Goal: Entertainment & Leisure: Consume media (video, audio)

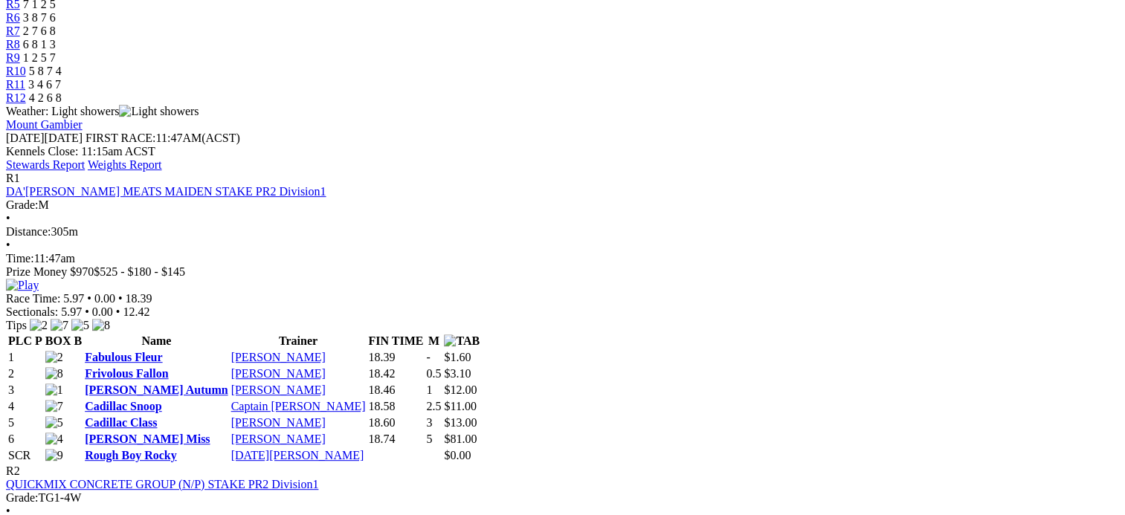
scroll to position [595, 0]
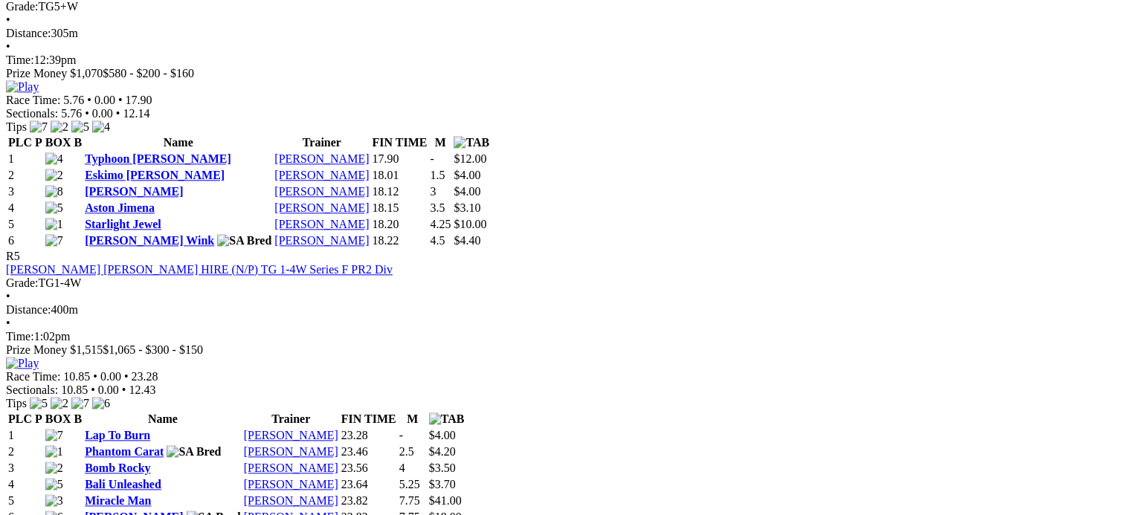
scroll to position [1635, 0]
